Goal: Task Accomplishment & Management: Use online tool/utility

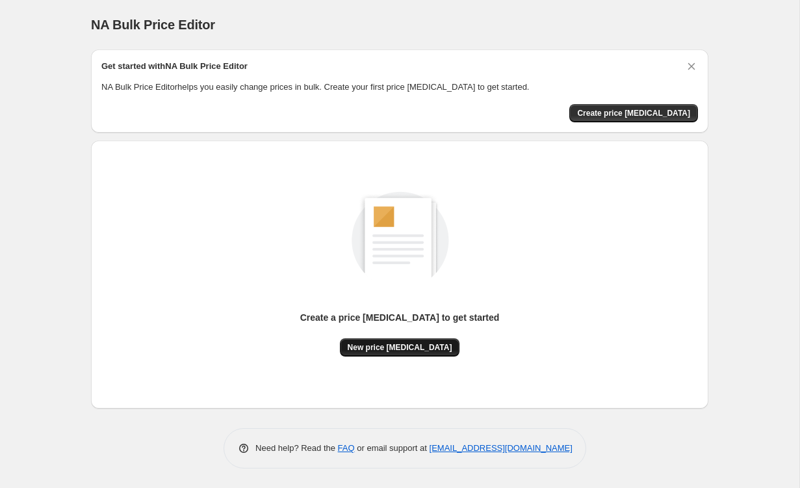
click at [423, 346] on span "New price [MEDICAL_DATA]" at bounding box center [400, 347] width 105 height 10
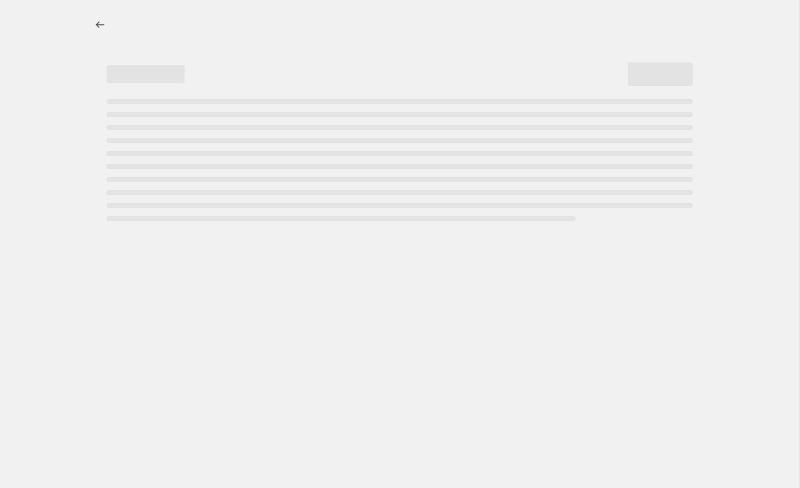
select select "percentage"
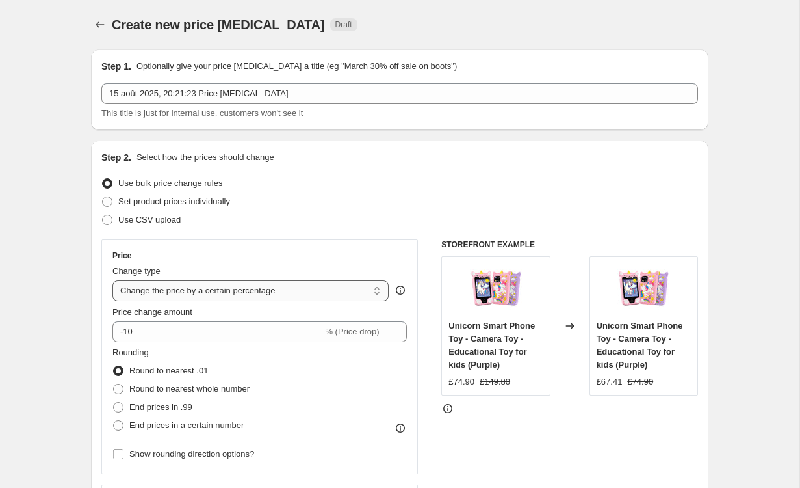
click at [337, 280] on div "Change type Change the price to a certain amount Change the price by a certain …" at bounding box center [250, 283] width 276 height 36
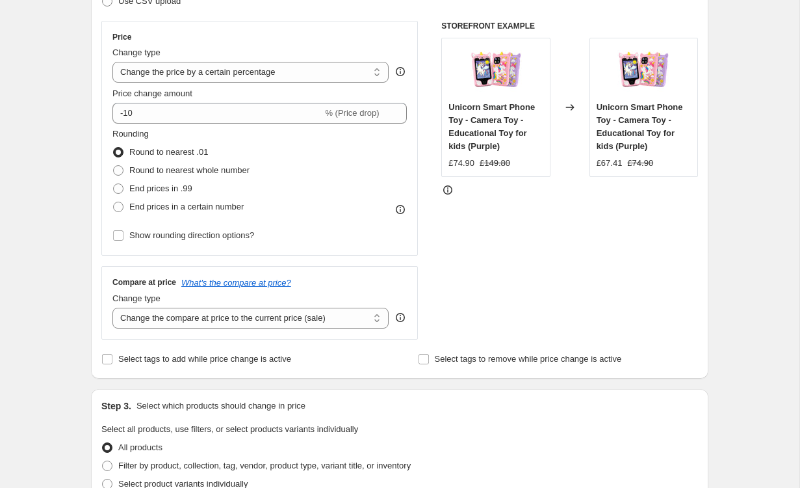
scroll to position [210, 0]
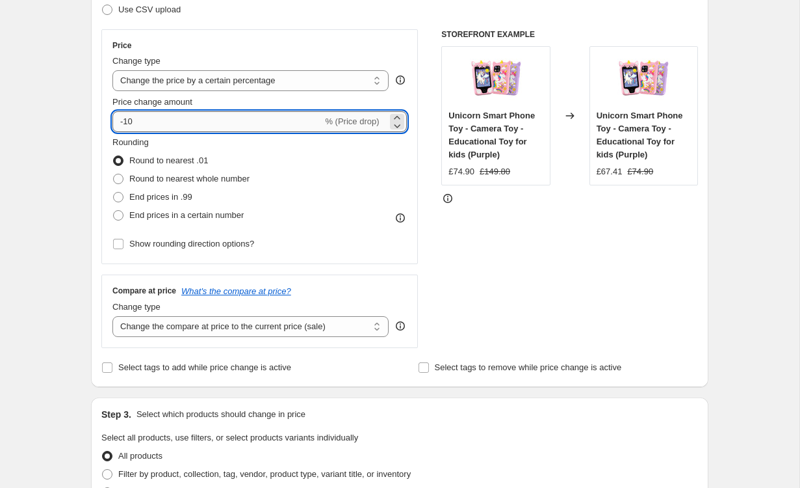
click at [211, 123] on input "-10" at bounding box center [217, 121] width 210 height 21
type input "-1"
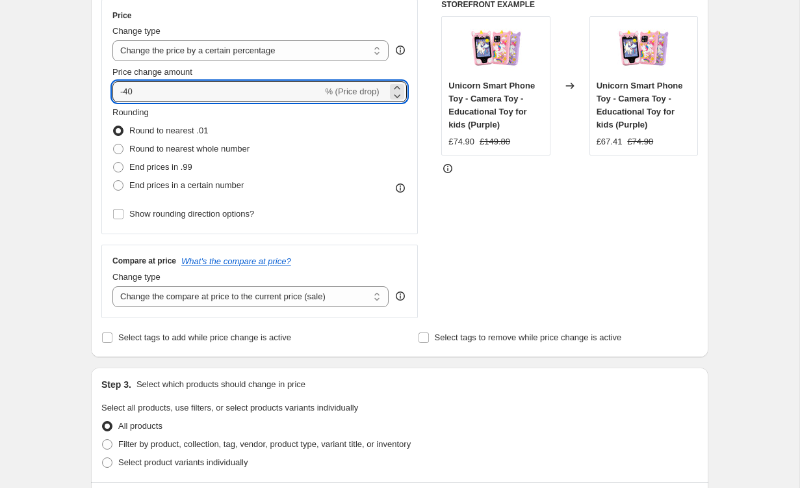
scroll to position [244, 0]
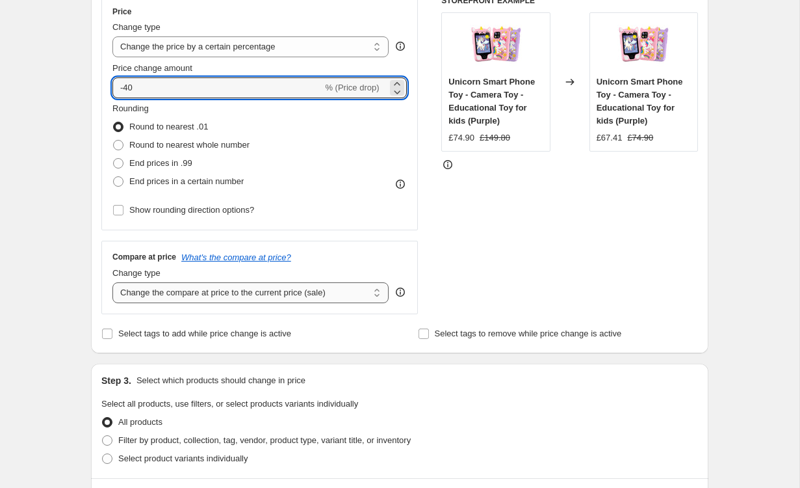
click at [296, 285] on select "Change the compare at price to the current price (sale) Change the compare at p…" at bounding box center [250, 292] width 276 height 21
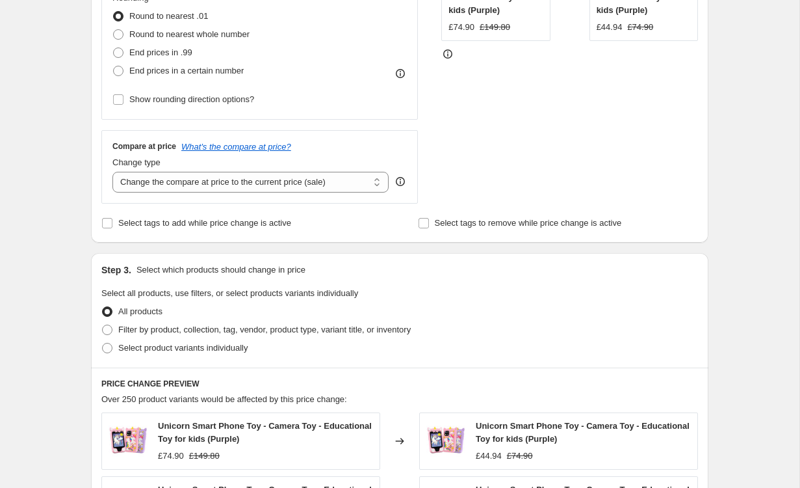
scroll to position [168, 0]
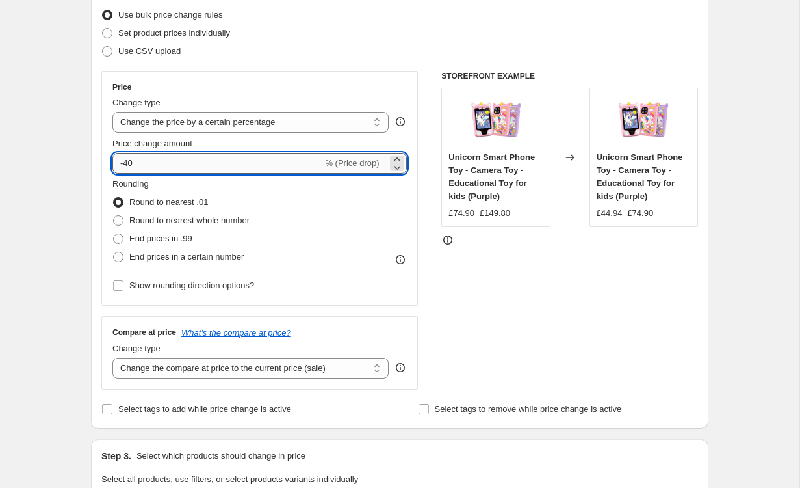
click at [179, 170] on input "-40" at bounding box center [217, 163] width 210 height 21
type input "-4"
click at [746, 239] on div "Create new price change job. This page is ready Create new price change job Dra…" at bounding box center [400, 492] width 800 height 1321
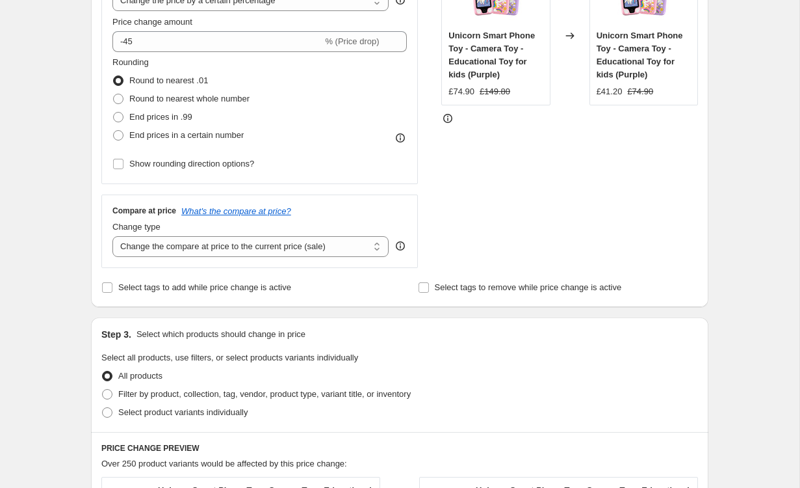
scroll to position [0, 0]
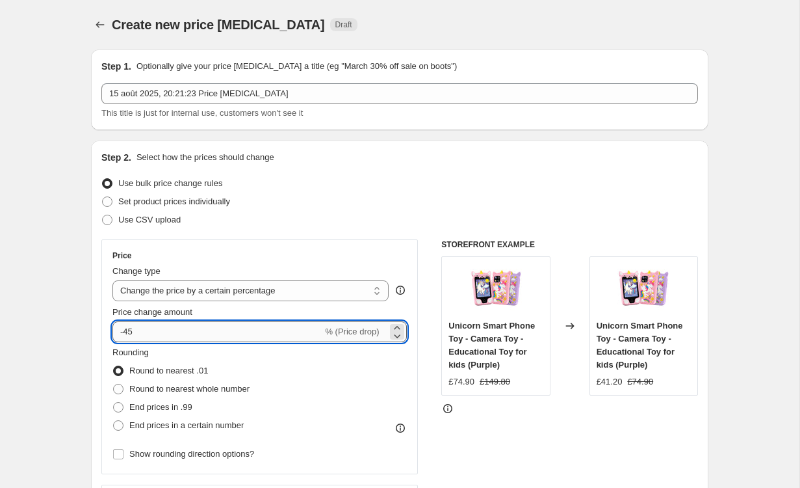
click at [200, 336] on input "-45" at bounding box center [217, 331] width 210 height 21
type input "-4"
type input "-50"
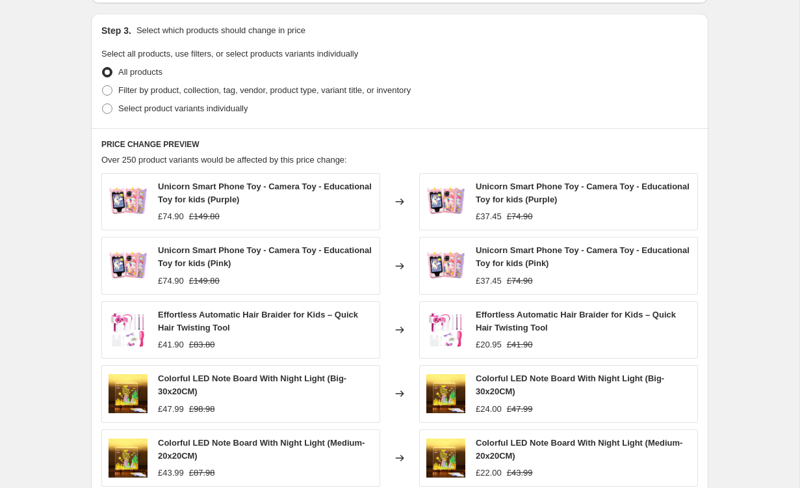
scroll to position [833, 0]
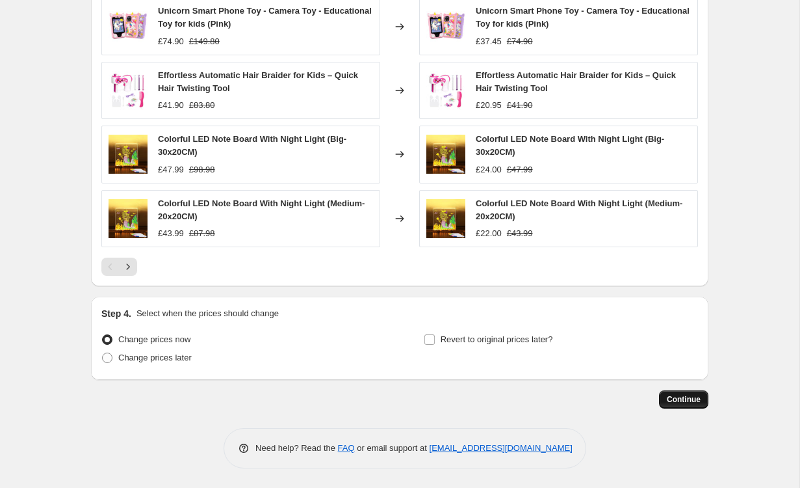
click at [685, 399] on span "Continue" at bounding box center [684, 399] width 34 height 10
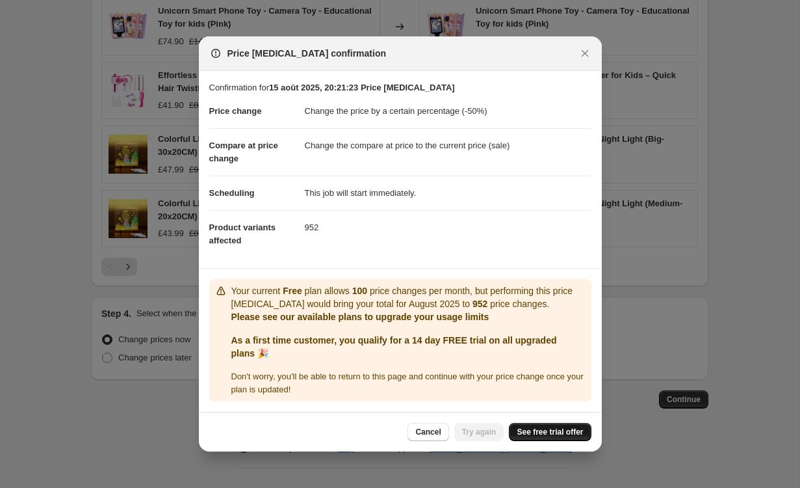
click at [568, 439] on link "See free trial offer" at bounding box center [550, 432] width 82 height 18
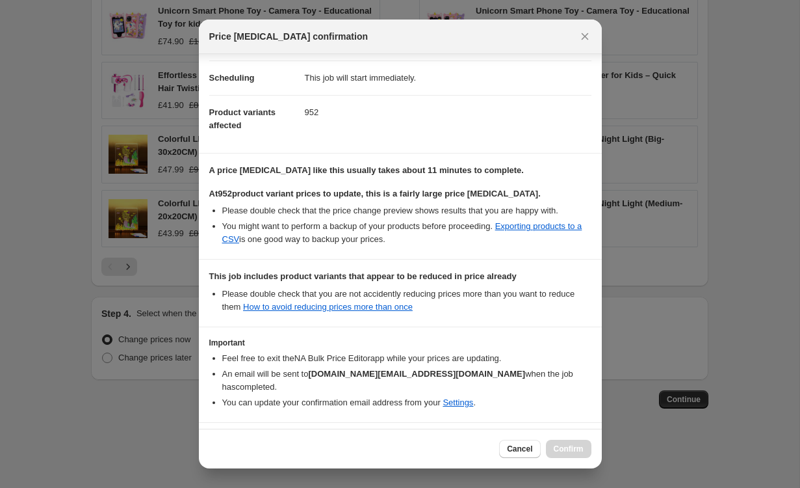
scroll to position [131, 0]
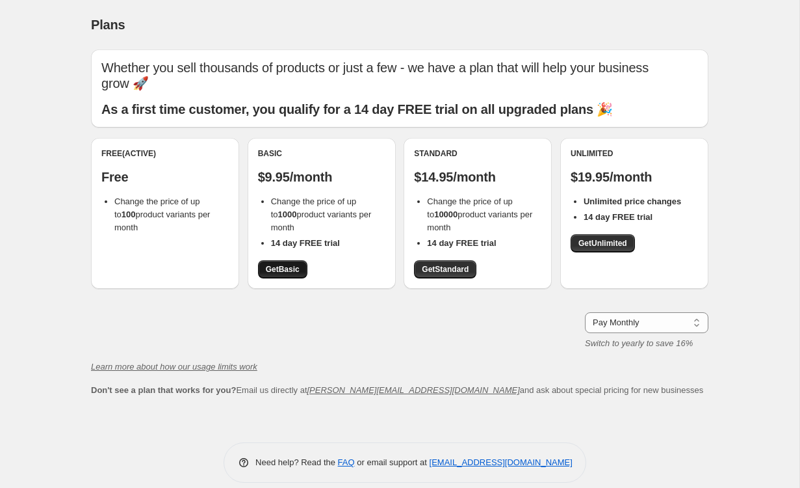
click at [293, 264] on span "Get Basic" at bounding box center [283, 269] width 34 height 10
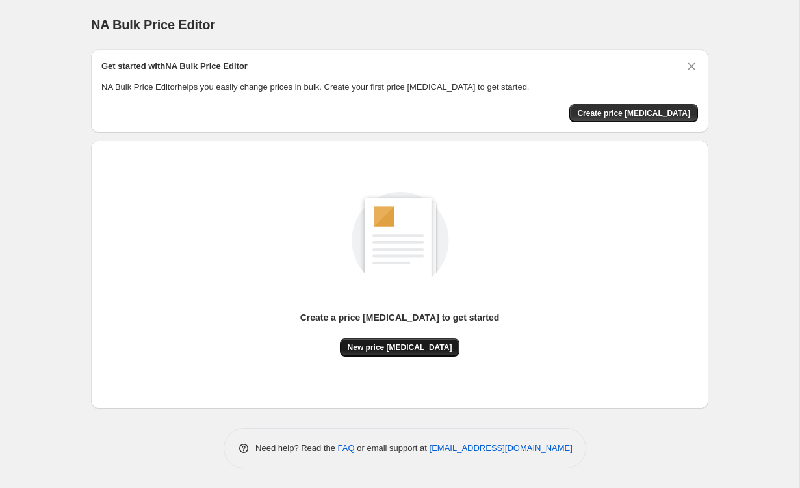
click at [402, 346] on span "New price change job" at bounding box center [400, 347] width 105 height 10
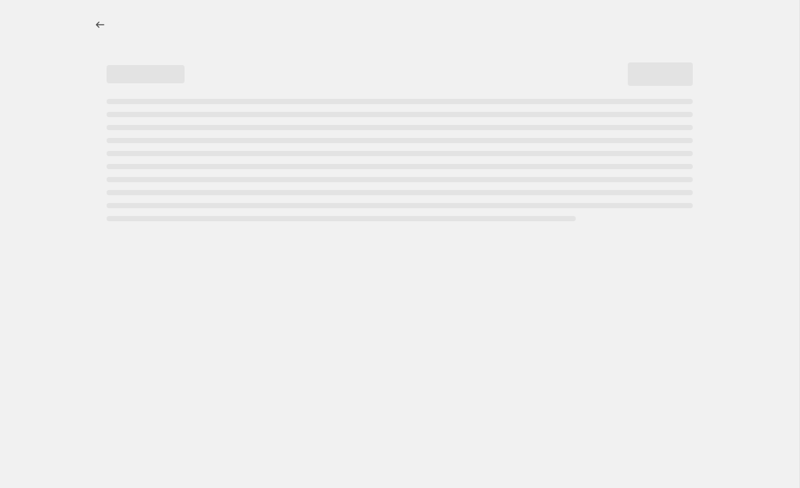
select select "percentage"
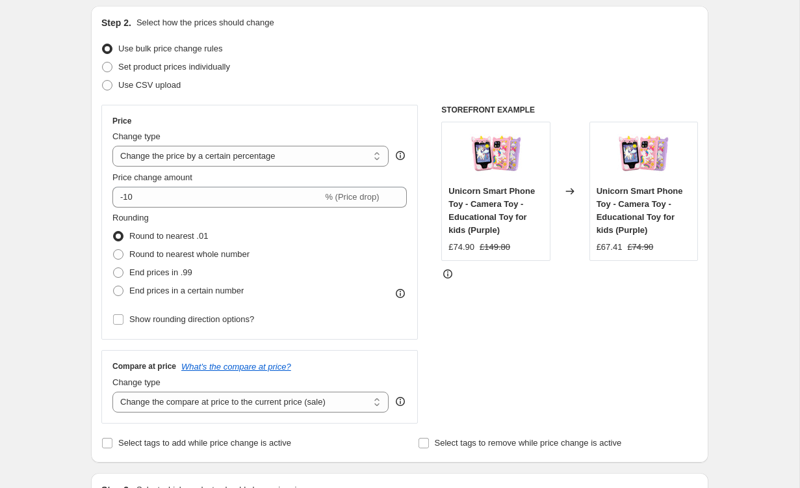
scroll to position [164, 0]
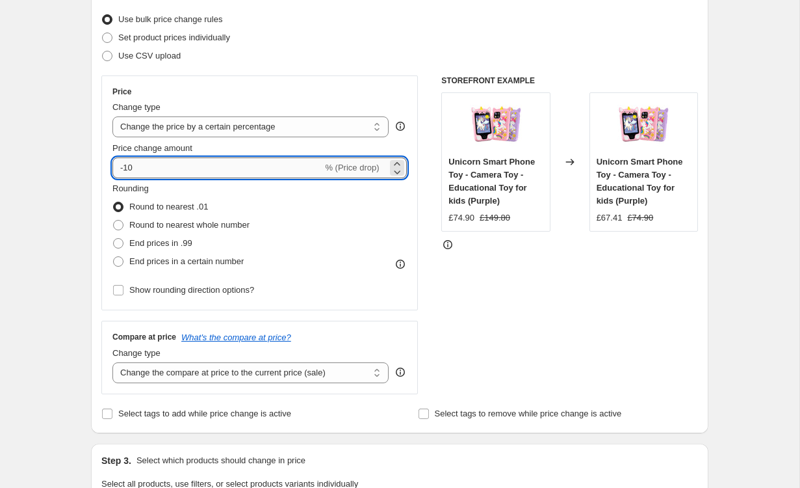
click at [215, 171] on input "-10" at bounding box center [217, 167] width 210 height 21
type input "-1"
type input "-50"
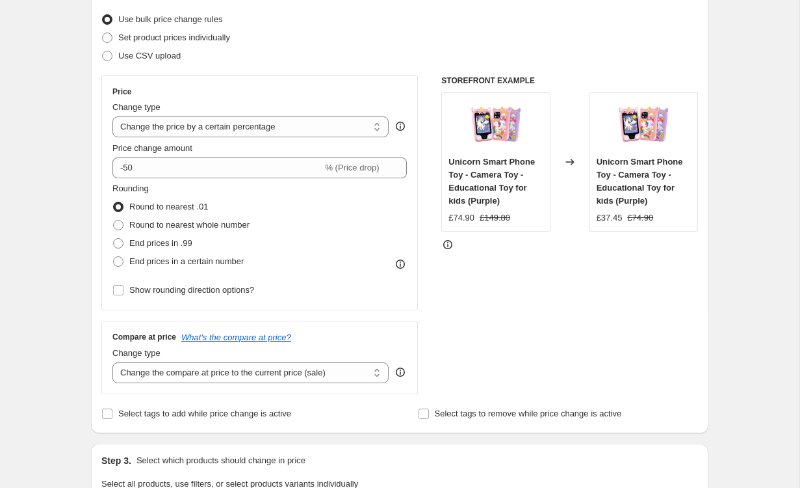
click at [428, 88] on div "Price Change type Change the price to a certain amount Change the price by a ce…" at bounding box center [399, 234] width 597 height 319
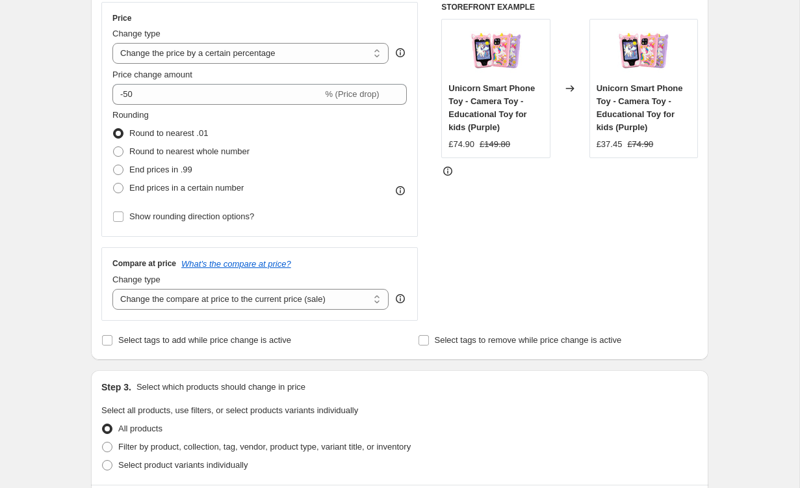
scroll to position [263, 0]
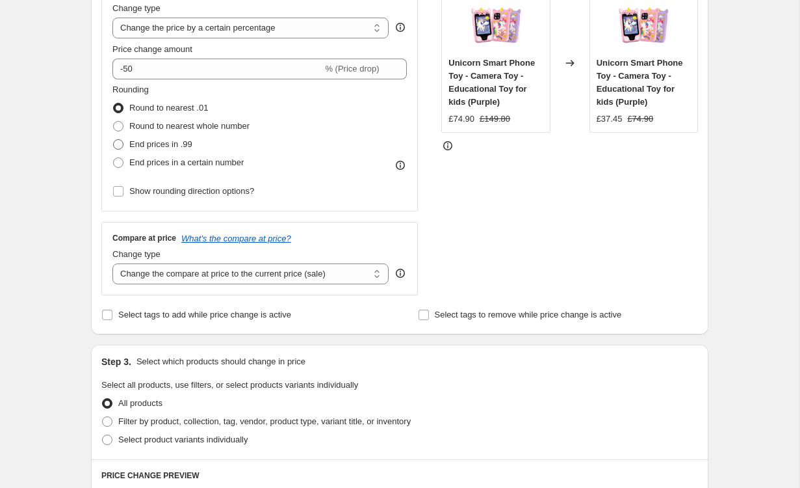
click at [176, 144] on span "End prices in .99" at bounding box center [160, 144] width 63 height 10
click at [114, 140] on input "End prices in .99" at bounding box center [113, 139] width 1 height 1
radio input "true"
click at [183, 111] on span "Round to nearest .01" at bounding box center [168, 108] width 79 height 10
click at [114, 103] on input "Round to nearest .01" at bounding box center [113, 103] width 1 height 1
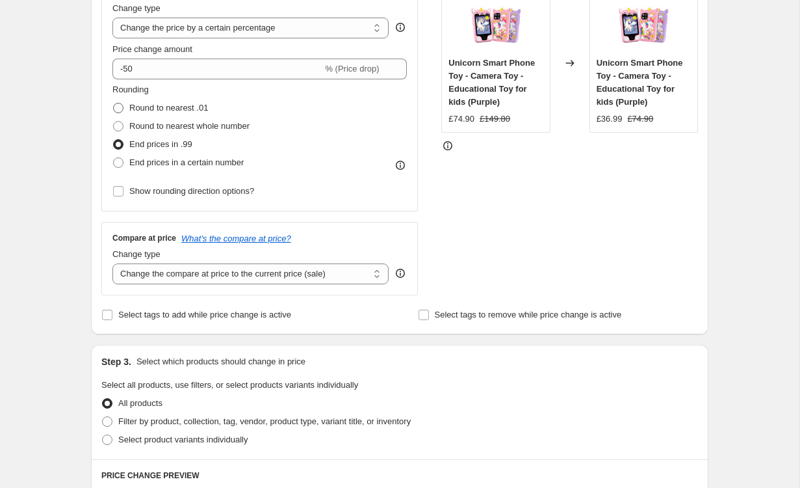
radio input "true"
click at [174, 141] on span "End prices in .99" at bounding box center [160, 144] width 63 height 10
click at [114, 140] on input "End prices in .99" at bounding box center [113, 139] width 1 height 1
radio input "true"
click at [189, 128] on span "Round to nearest whole number" at bounding box center [189, 126] width 120 height 10
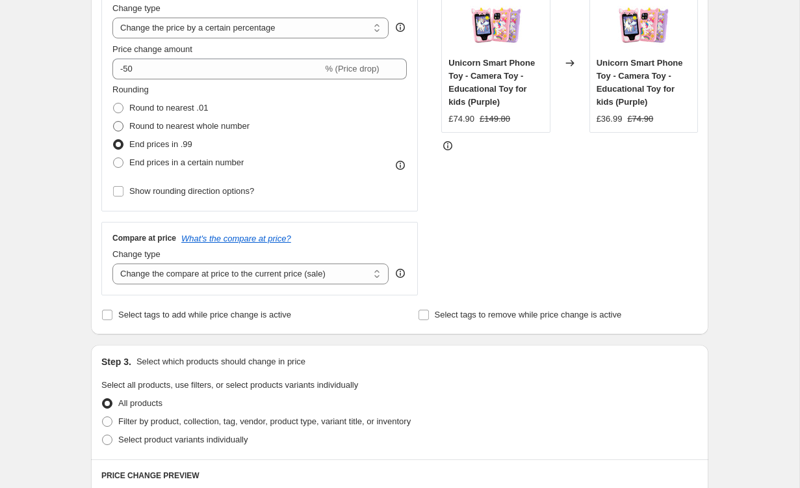
click at [114, 122] on input "Round to nearest whole number" at bounding box center [113, 121] width 1 height 1
radio input "true"
click at [181, 138] on span "End prices in .99" at bounding box center [160, 144] width 63 height 13
click at [114, 139] on input "End prices in .99" at bounding box center [113, 139] width 1 height 1
radio input "true"
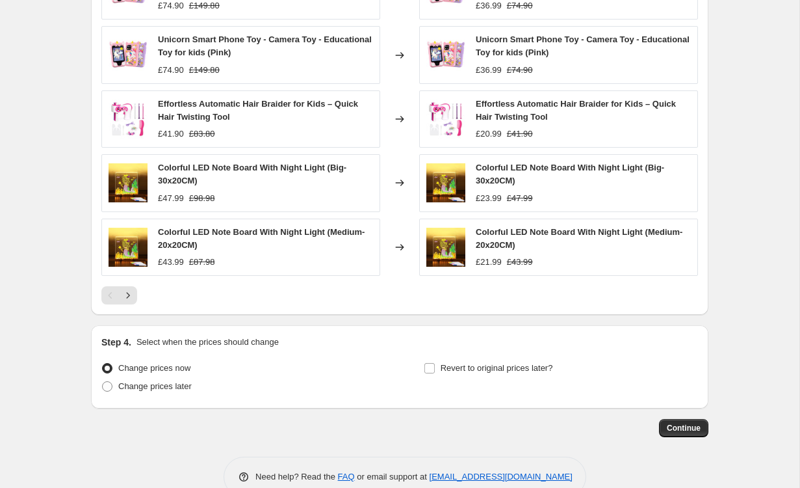
scroll to position [833, 0]
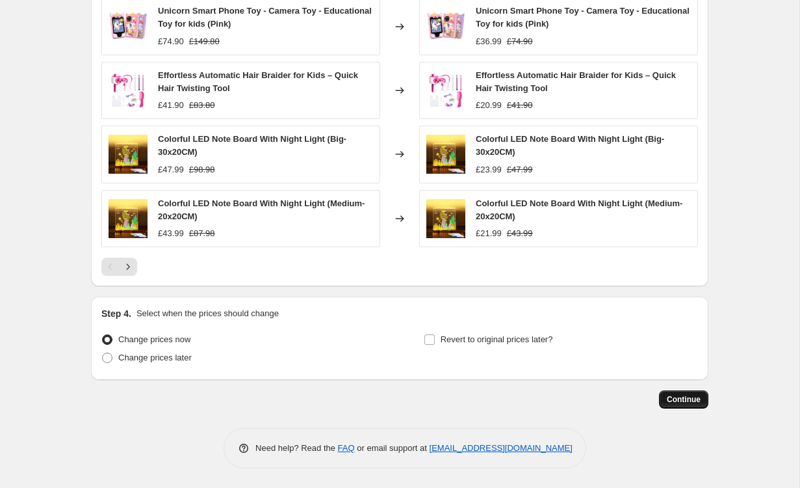
click at [700, 403] on span "Continue" at bounding box center [684, 399] width 34 height 10
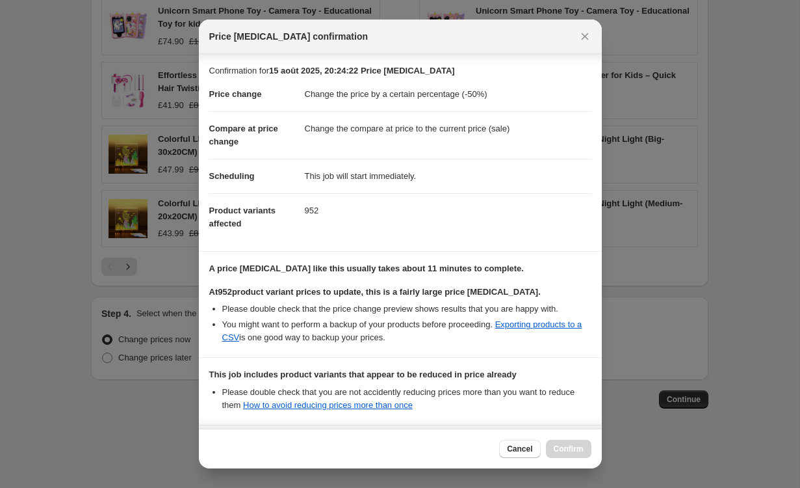
scroll to position [131, 0]
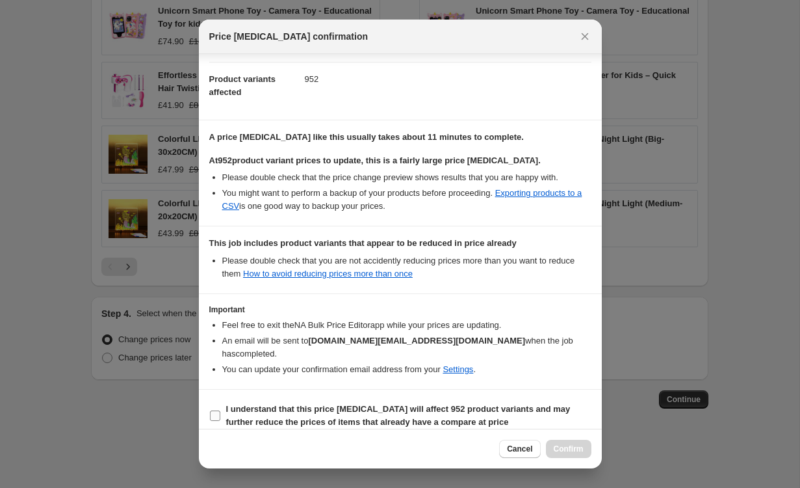
click at [269, 404] on b "I understand that this price change job will affect 952 product variants and ma…" at bounding box center [398, 415] width 345 height 23
click at [220, 410] on input "I understand that this price change job will affect 952 product variants and ma…" at bounding box center [215, 415] width 10 height 10
checkbox input "true"
click at [581, 443] on span "Confirm" at bounding box center [569, 448] width 30 height 10
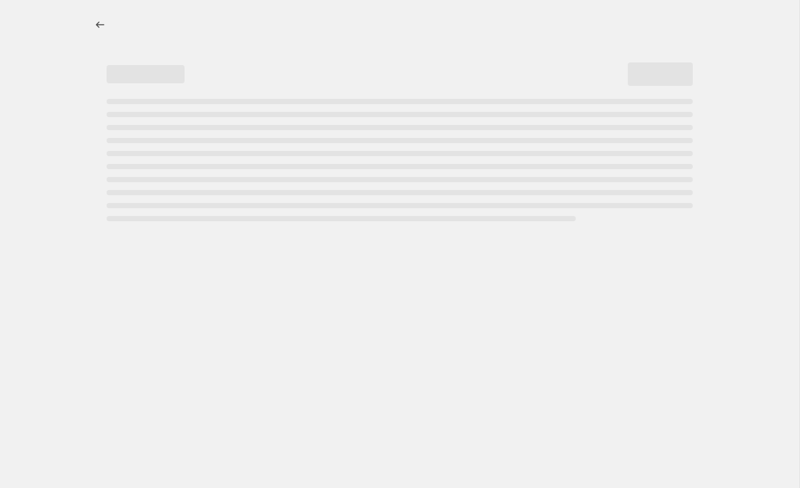
select select "percentage"
